Goal: Task Accomplishment & Management: Use online tool/utility

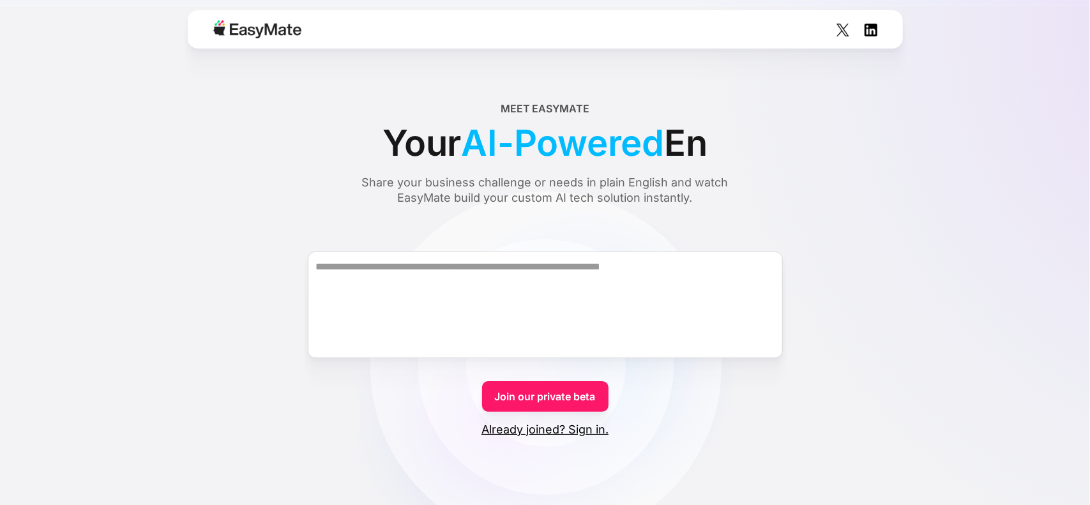
click at [840, 31] on img at bounding box center [843, 30] width 13 height 13
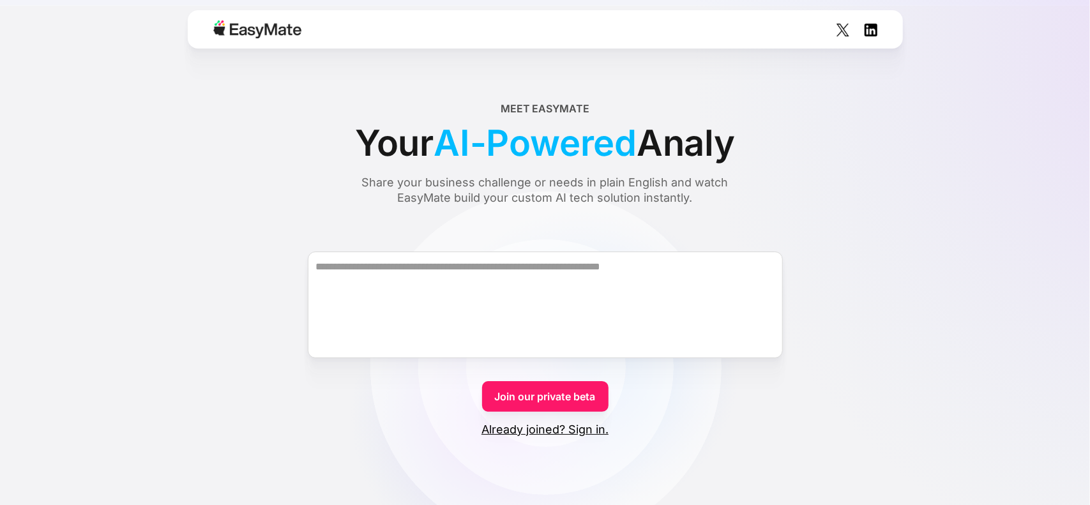
click at [876, 31] on img at bounding box center [871, 30] width 13 height 13
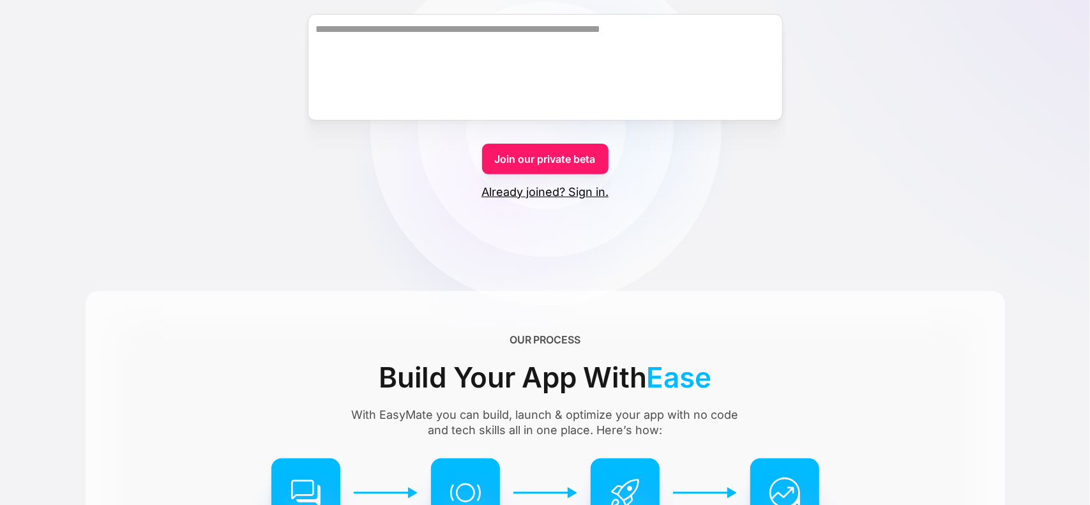
scroll to position [256, 0]
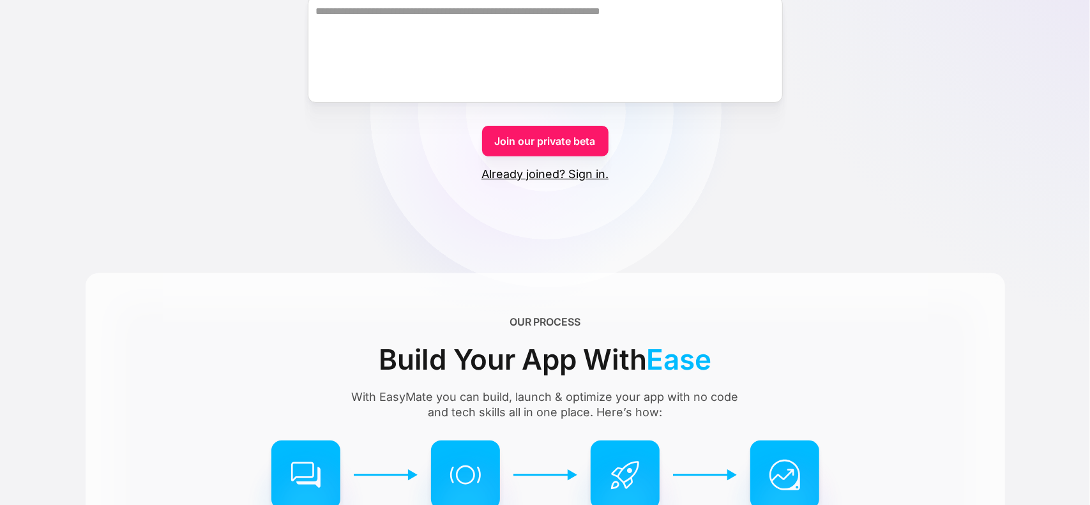
click at [583, 170] on link "Already joined? Sign in." at bounding box center [545, 174] width 127 height 15
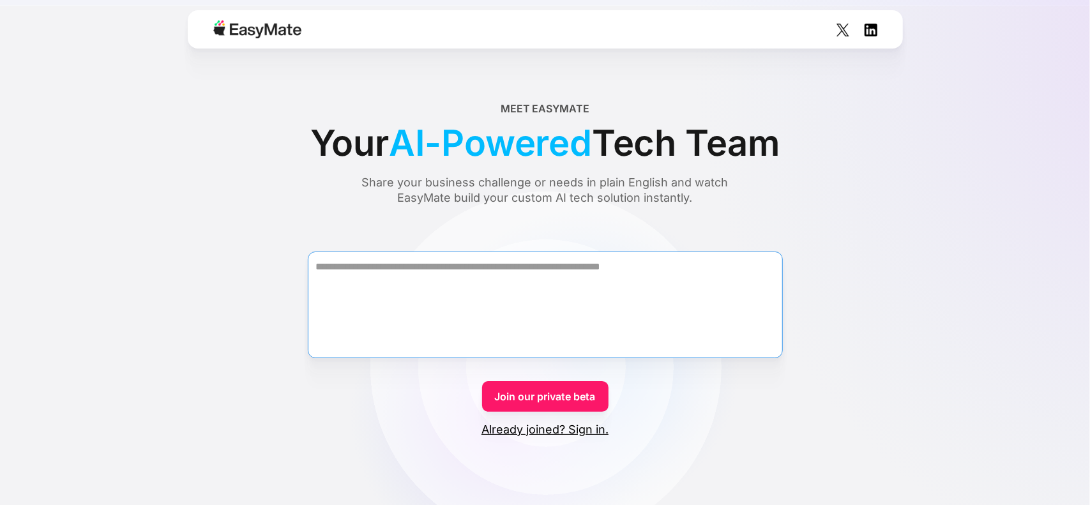
click at [534, 266] on textarea "Form" at bounding box center [545, 305] width 475 height 107
click at [535, 296] on textarea "To enrich screen reader interactions, please activate Accessibility in Grammarl…" at bounding box center [545, 305] width 475 height 107
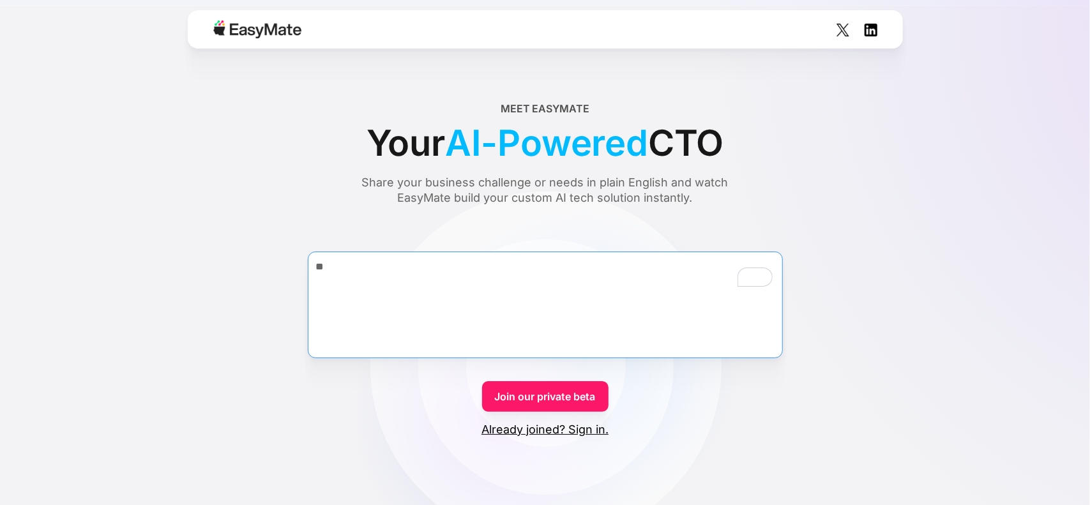
type textarea "**"
